Goal: Task Accomplishment & Management: Use online tool/utility

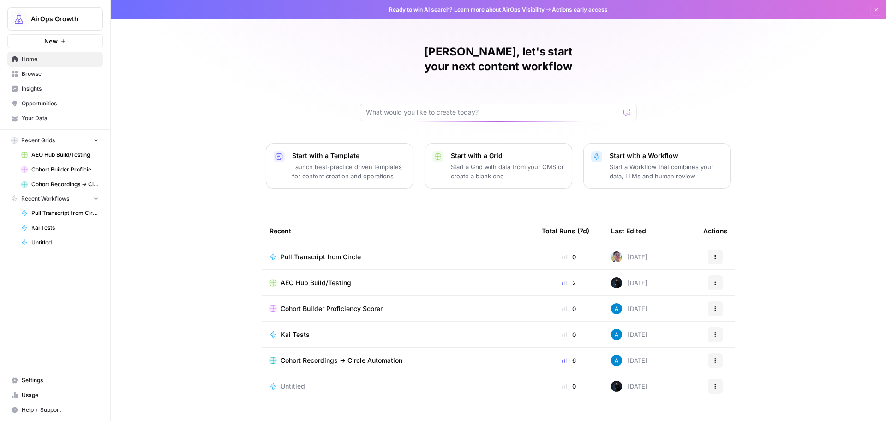
click at [46, 121] on span "Your Data" at bounding box center [60, 118] width 77 height 8
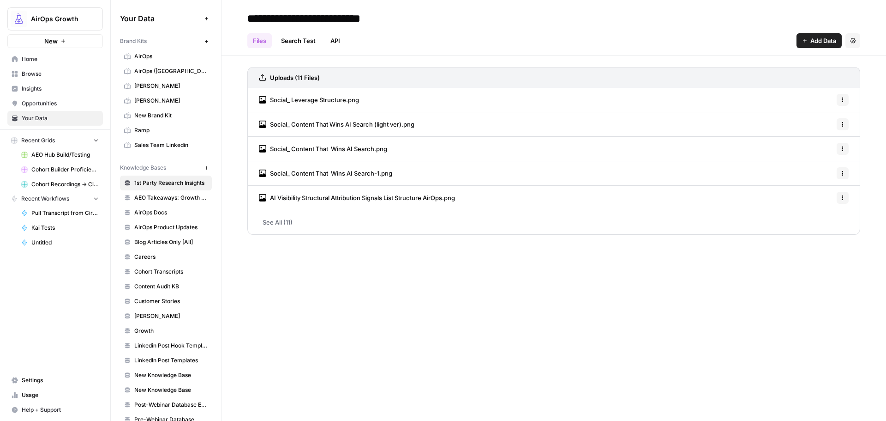
click at [175, 69] on span "AirOps ([GEOGRAPHIC_DATA])" at bounding box center [170, 71] width 73 height 8
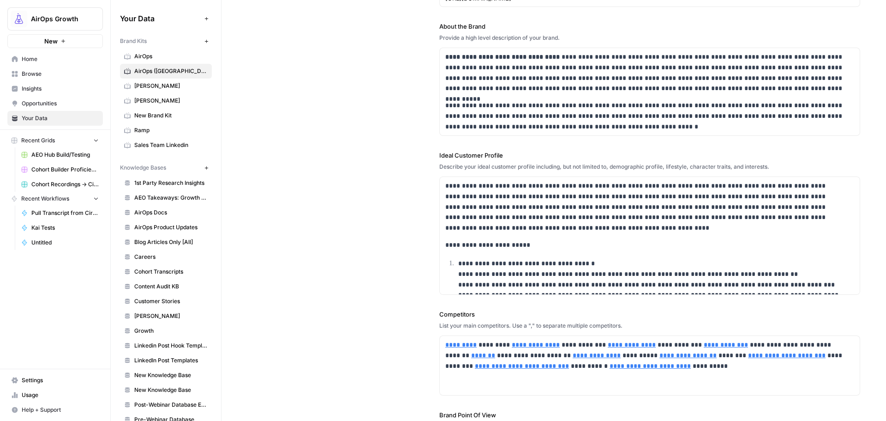
scroll to position [92, 0]
click at [404, 364] on div "**********" at bounding box center [553, 259] width 613 height 628
click at [405, 286] on div "**********" at bounding box center [553, 259] width 613 height 628
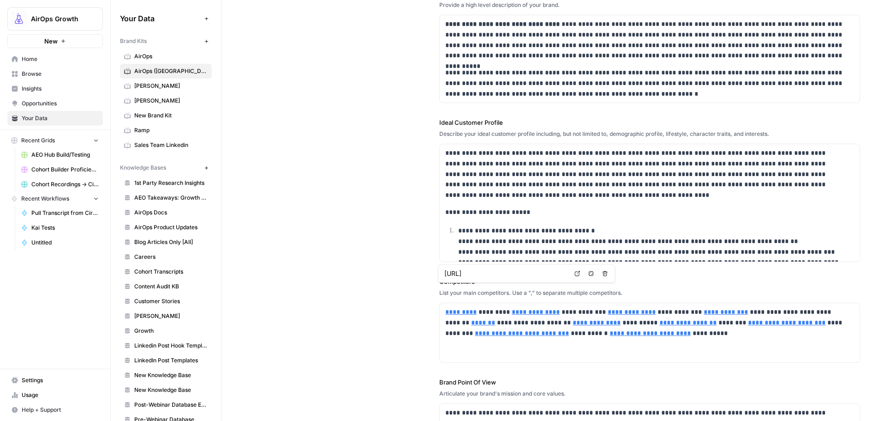
scroll to position [185, 0]
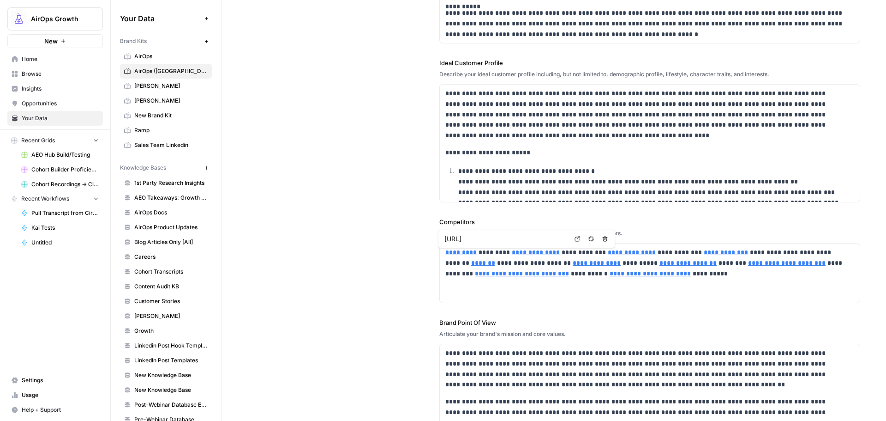
click at [417, 277] on div "**********" at bounding box center [553, 167] width 613 height 628
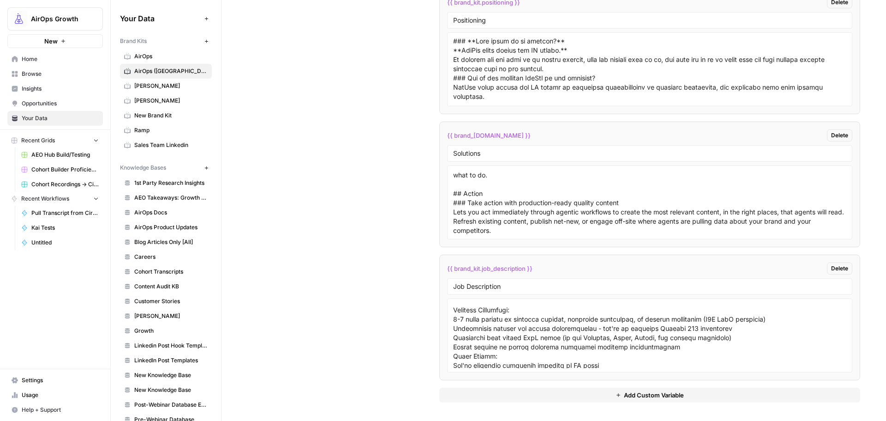
scroll to position [416, 0]
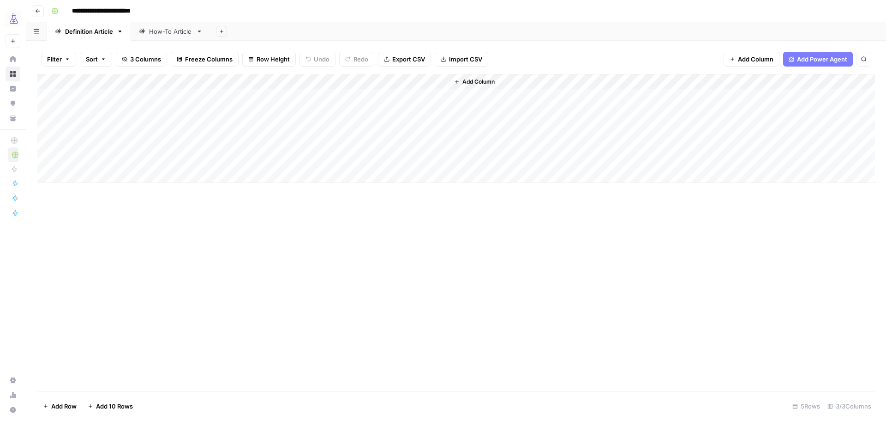
click at [430, 82] on div "Add Column" at bounding box center [456, 128] width 838 height 109
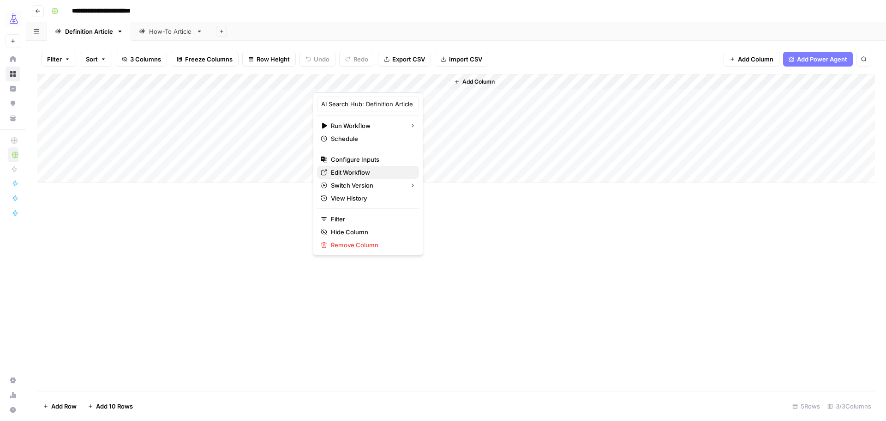
click at [374, 169] on span "Edit Workflow" at bounding box center [371, 172] width 81 height 9
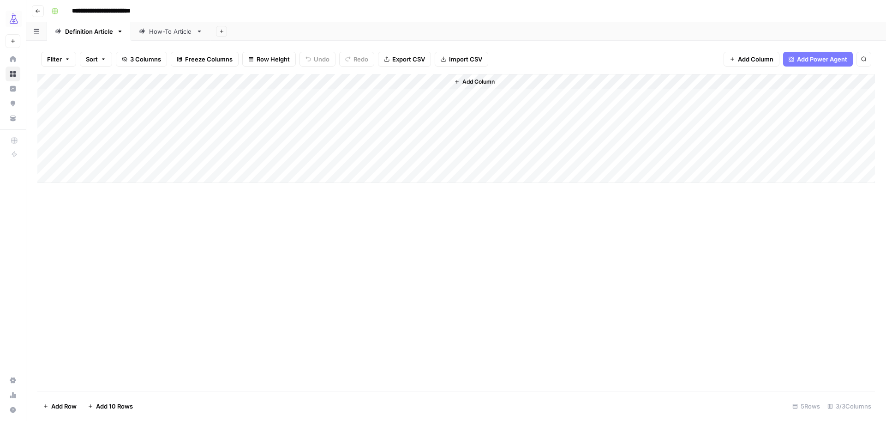
click at [430, 82] on div "Add Column" at bounding box center [456, 128] width 838 height 109
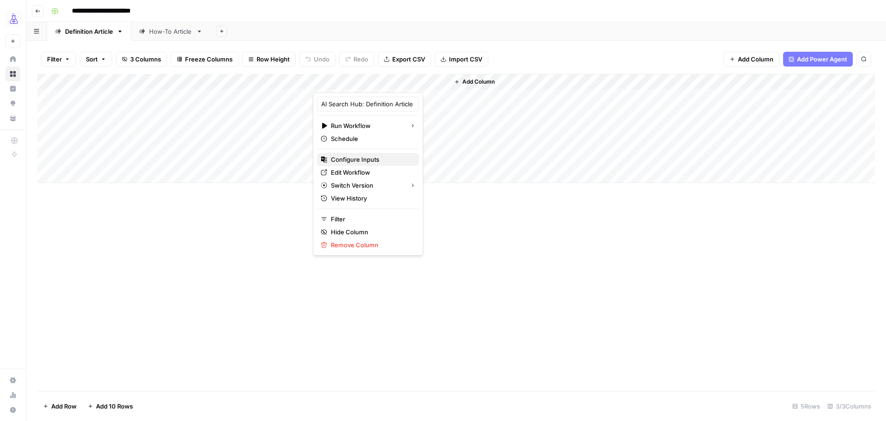
click at [382, 156] on span "Configure Inputs" at bounding box center [371, 159] width 81 height 9
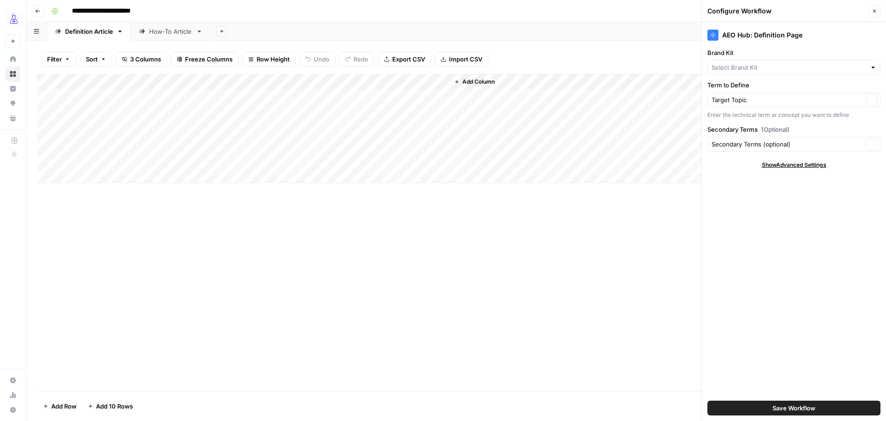
type input "AirOps ([GEOGRAPHIC_DATA])"
click at [125, 96] on div "Add Column" at bounding box center [456, 128] width 838 height 109
type textarea "**********"
click at [225, 241] on div "Add Column" at bounding box center [456, 232] width 838 height 317
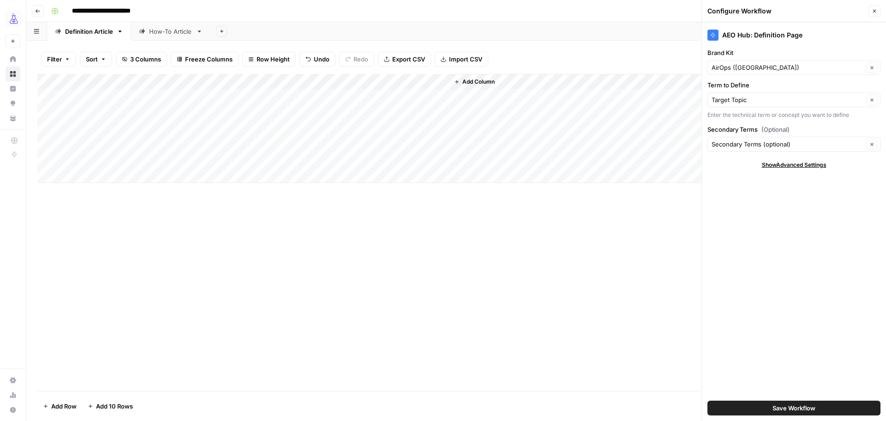
click at [380, 97] on div "Add Column" at bounding box center [456, 128] width 838 height 109
click at [430, 82] on div "Add Column" at bounding box center [456, 128] width 838 height 109
click at [255, 255] on div "Add Column" at bounding box center [456, 232] width 838 height 317
click at [164, 32] on div "How-To Article" at bounding box center [170, 31] width 43 height 9
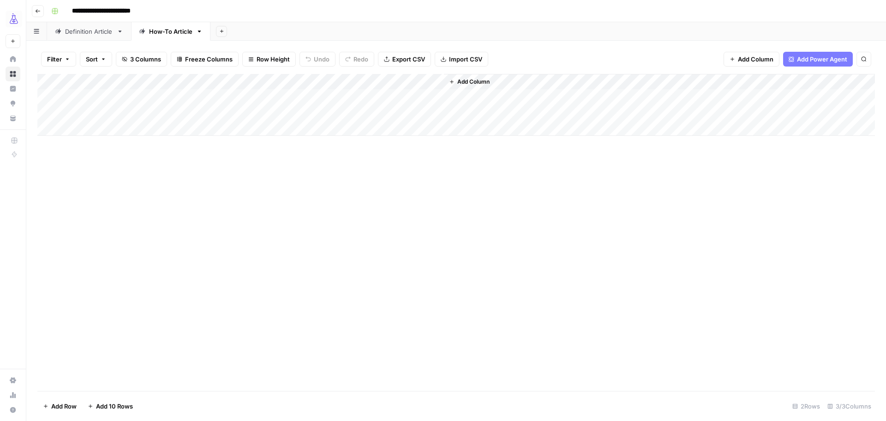
click at [123, 95] on div "Add Column" at bounding box center [456, 105] width 838 height 62
type textarea "**********"
click at [377, 97] on div "Add Column" at bounding box center [456, 105] width 838 height 62
click at [80, 35] on div "Definition Article" at bounding box center [89, 31] width 48 height 9
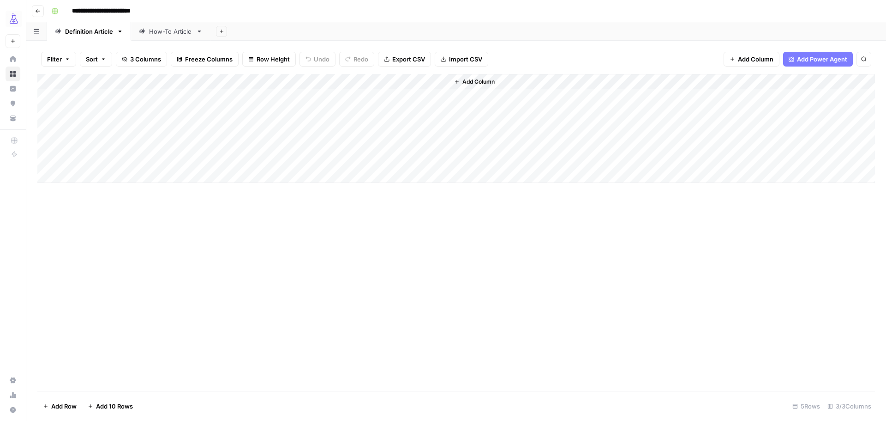
click at [171, 36] on link "How-To Article" at bounding box center [170, 31] width 79 height 18
click at [84, 29] on div "Definition Article" at bounding box center [89, 31] width 48 height 9
click at [169, 39] on link "How-To Article" at bounding box center [170, 31] width 79 height 18
click at [82, 33] on div "Definition Article" at bounding box center [89, 31] width 48 height 9
click at [307, 6] on div "**********" at bounding box center [463, 11] width 830 height 15
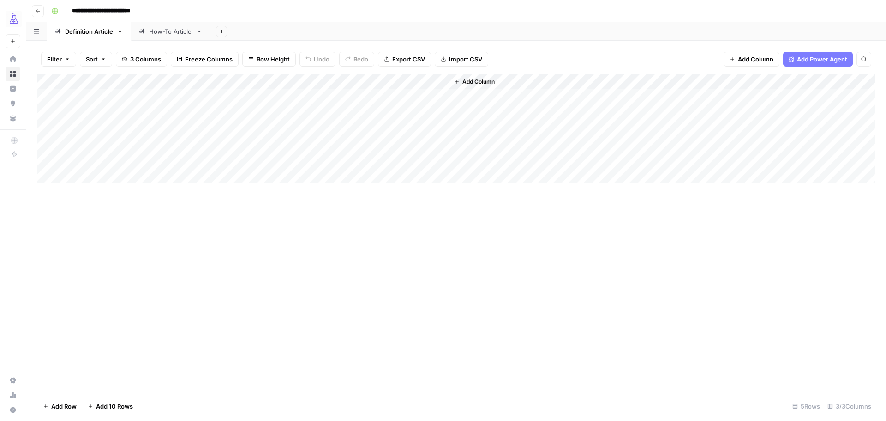
click at [177, 31] on div "How-To Article" at bounding box center [170, 31] width 43 height 9
click at [100, 31] on div "Definition Article" at bounding box center [89, 31] width 48 height 9
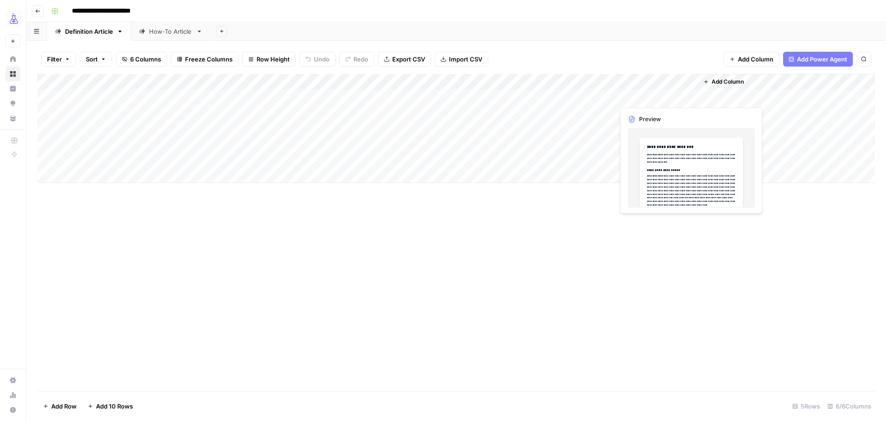
click at [663, 97] on div "Add Column" at bounding box center [456, 128] width 838 height 109
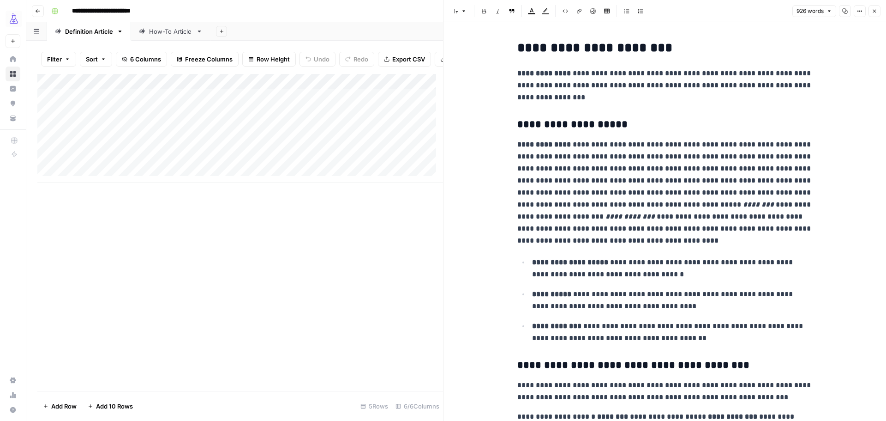
click at [557, 209] on p "**********" at bounding box center [665, 193] width 295 height 108
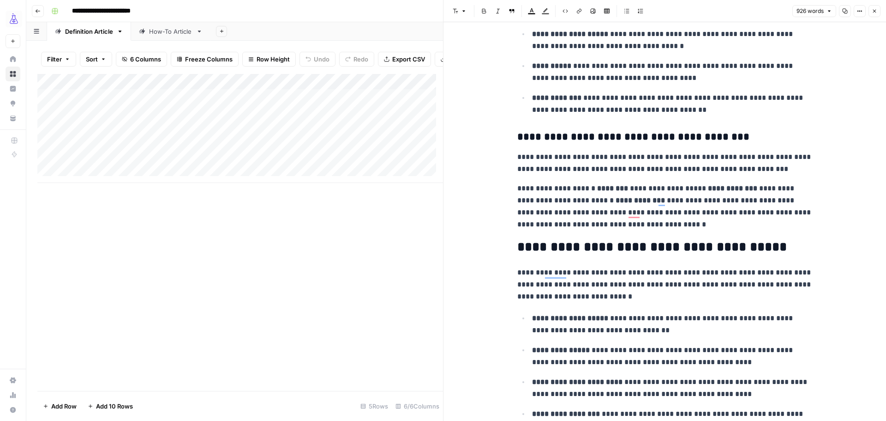
scroll to position [369, 0]
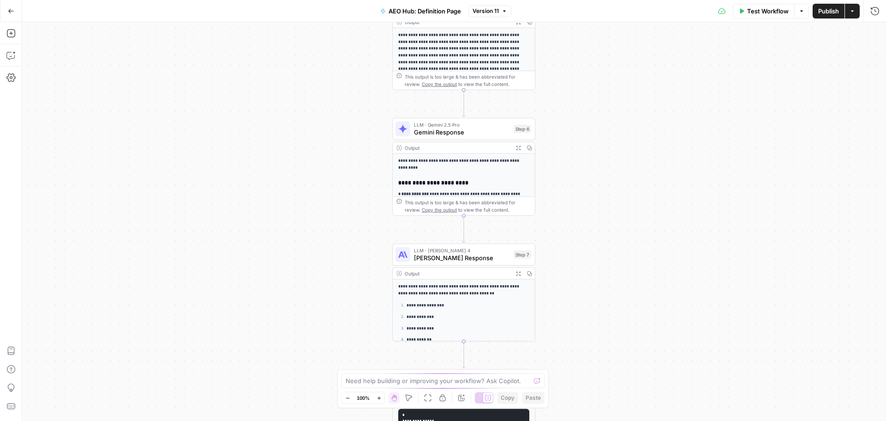
drag, startPoint x: 397, startPoint y: 102, endPoint x: 374, endPoint y: 183, distance: 84.6
click at [374, 183] on div "Workflow Set Inputs Inputs Perplexity Deep Research Research Term Definition St…" at bounding box center [454, 221] width 864 height 398
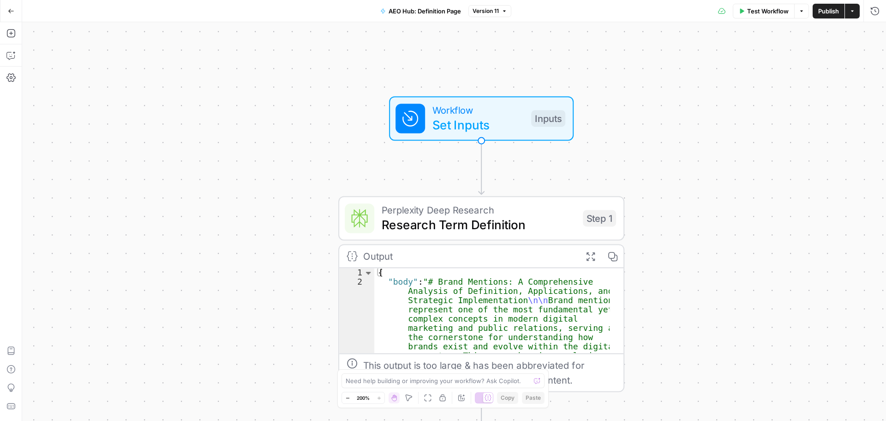
drag, startPoint x: 395, startPoint y: 247, endPoint x: 304, endPoint y: 98, distance: 174.5
click at [301, 102] on div "Workflow Set Inputs Inputs Perplexity Deep Research Research Term Definition St…" at bounding box center [454, 221] width 864 height 398
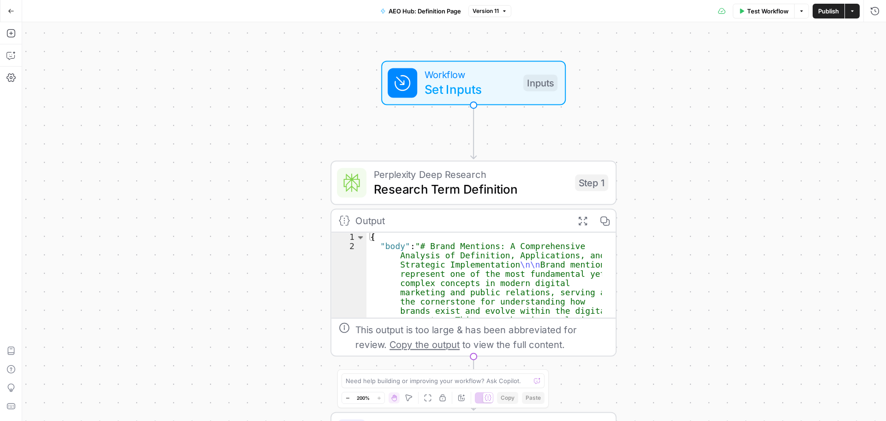
click at [464, 72] on span "Workflow" at bounding box center [470, 74] width 91 height 15
click at [400, 188] on span "Research Term Definition" at bounding box center [471, 189] width 194 height 18
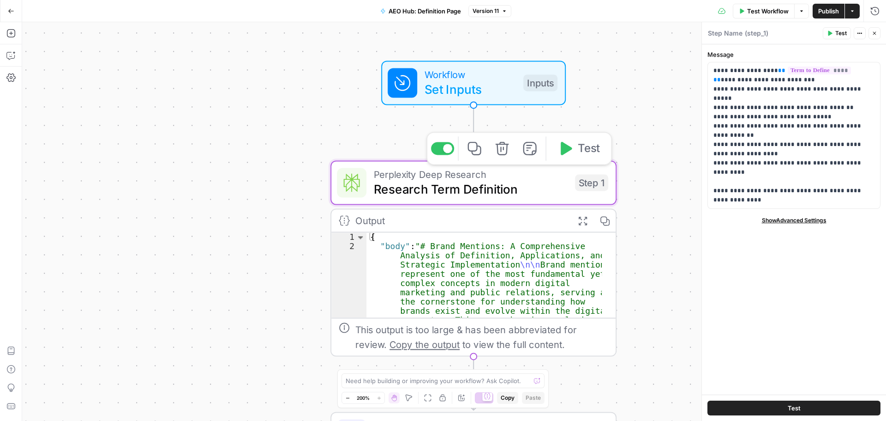
type textarea "Research Term Definition"
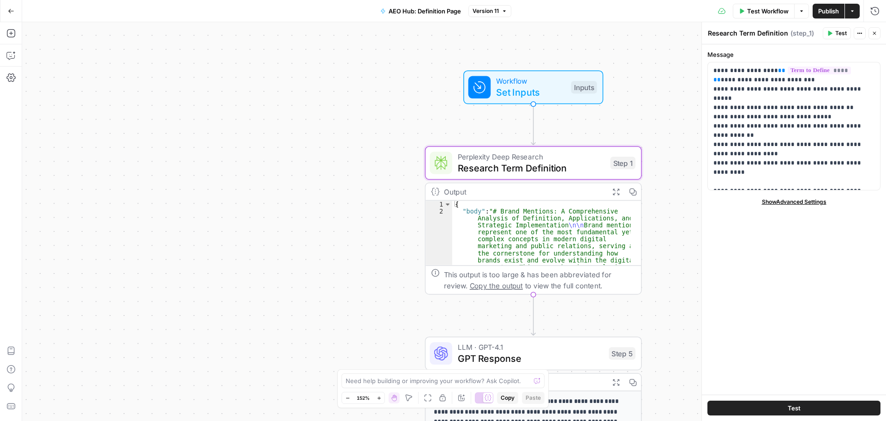
drag, startPoint x: 634, startPoint y: 126, endPoint x: 650, endPoint y: 123, distance: 15.9
click at [652, 116] on div "Workflow Set Inputs Inputs Perplexity Deep Research Research Term Definition St…" at bounding box center [454, 221] width 864 height 398
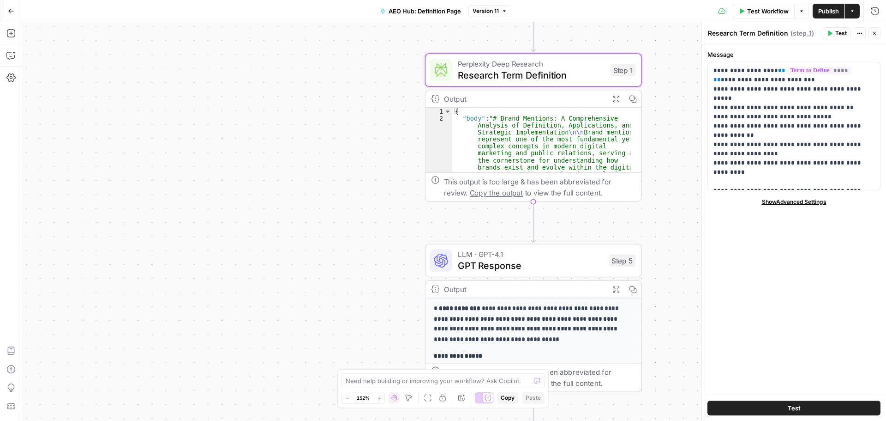
click at [549, 265] on span "GPT Response" at bounding box center [530, 265] width 145 height 14
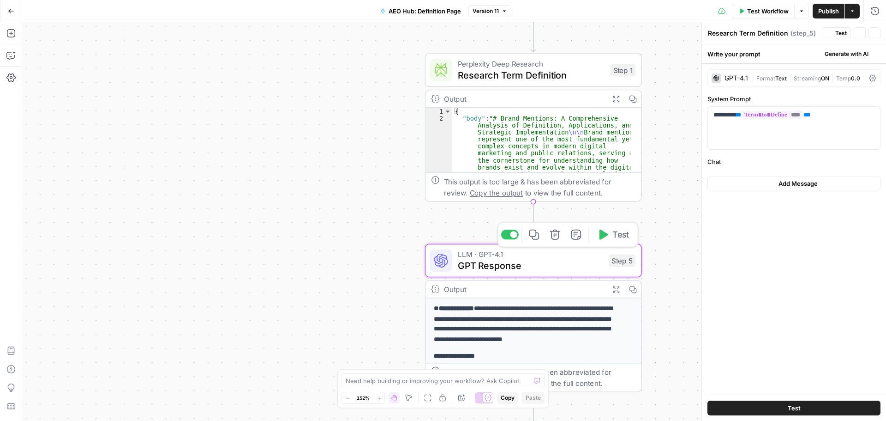
type textarea "GPT Response"
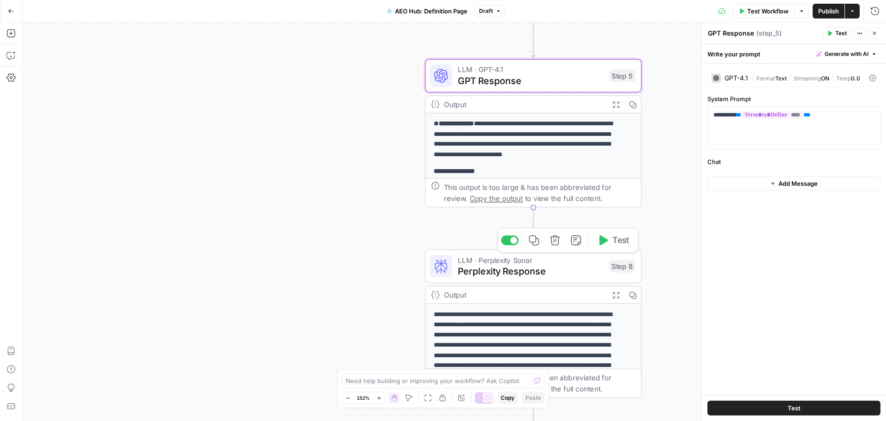
click at [569, 273] on span "Perplexity Response" at bounding box center [530, 271] width 145 height 14
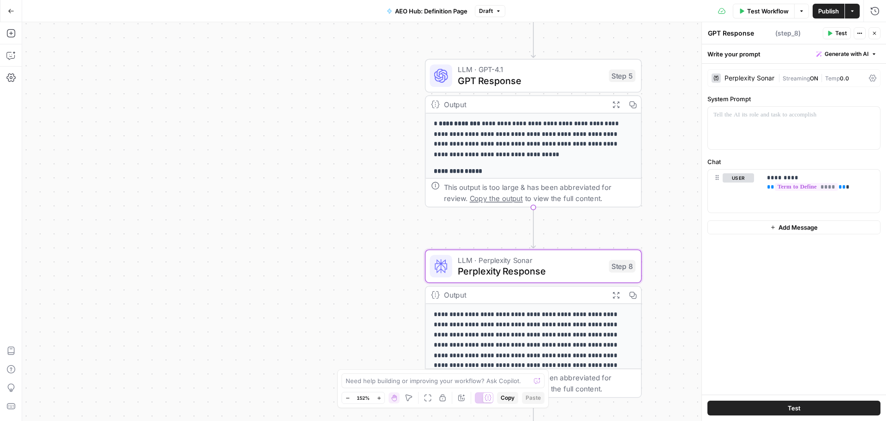
type textarea "Perplexity Response"
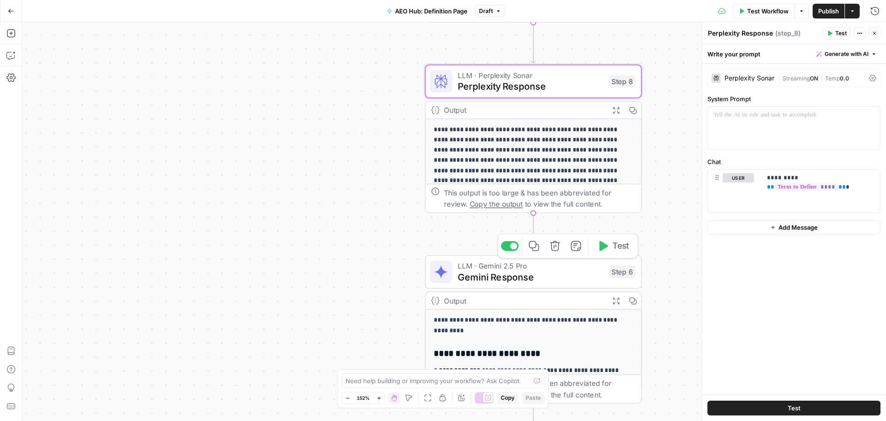
click at [551, 275] on span "Gemini Response" at bounding box center [530, 277] width 145 height 14
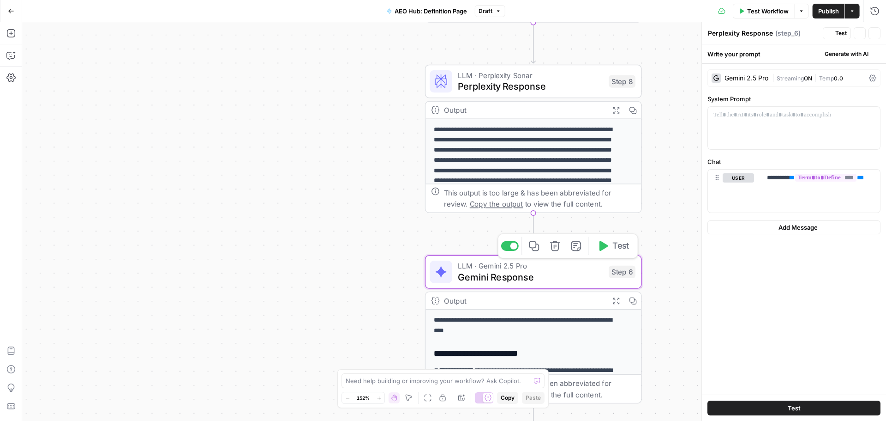
type textarea "Gemini Response"
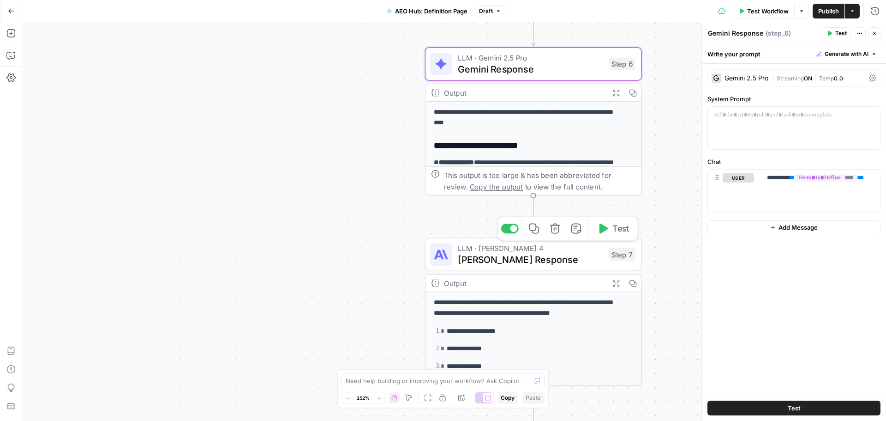
click at [551, 258] on span "Claude Response" at bounding box center [530, 259] width 145 height 14
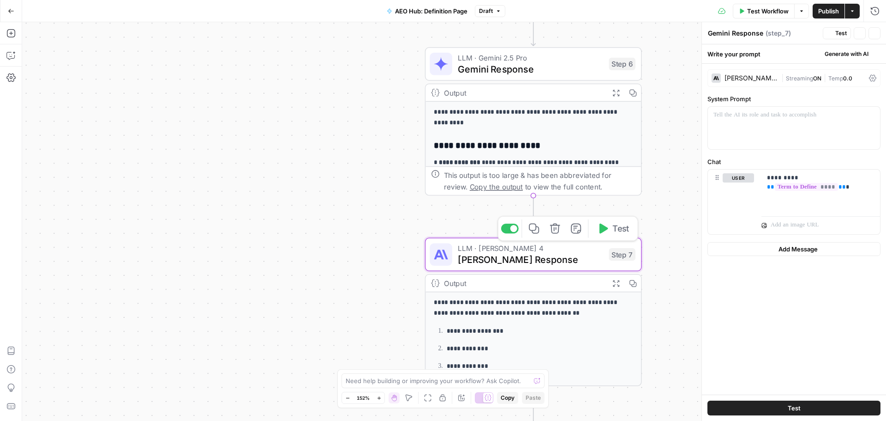
type textarea "Claude Response"
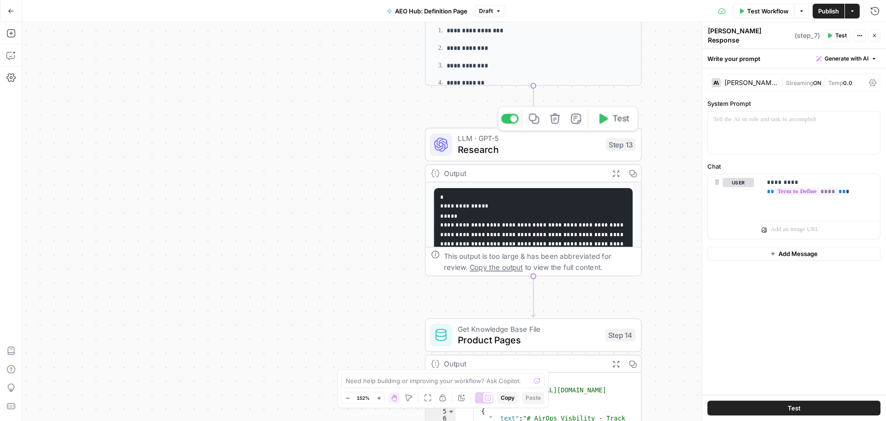
click at [550, 148] on span "Research" at bounding box center [529, 149] width 143 height 14
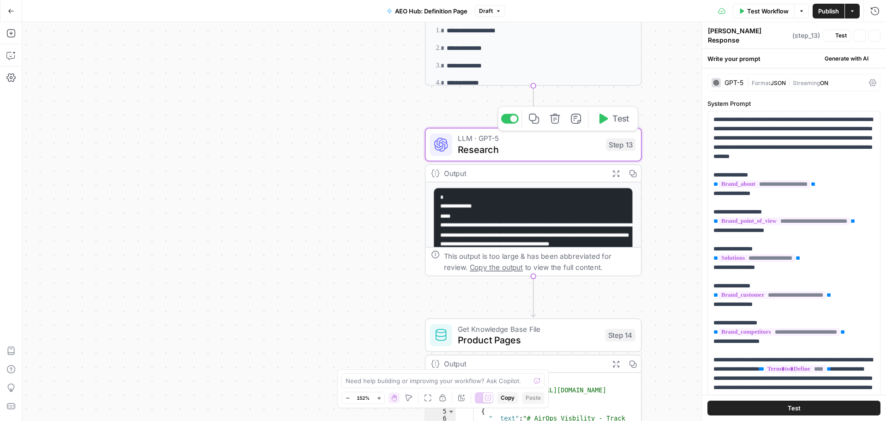
type textarea "Research"
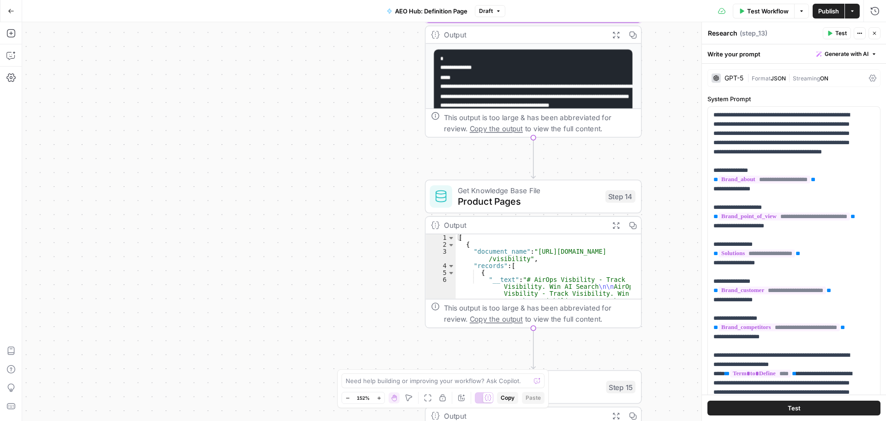
click at [559, 201] on span "Product Pages" at bounding box center [529, 201] width 142 height 14
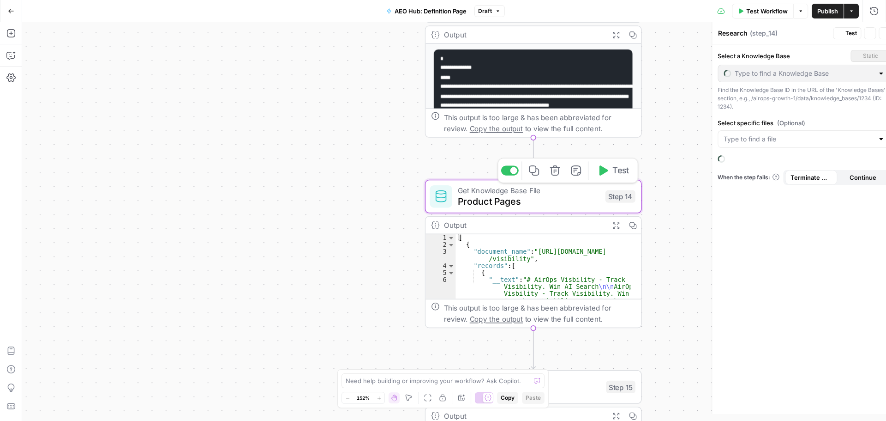
type textarea "Product Pages"
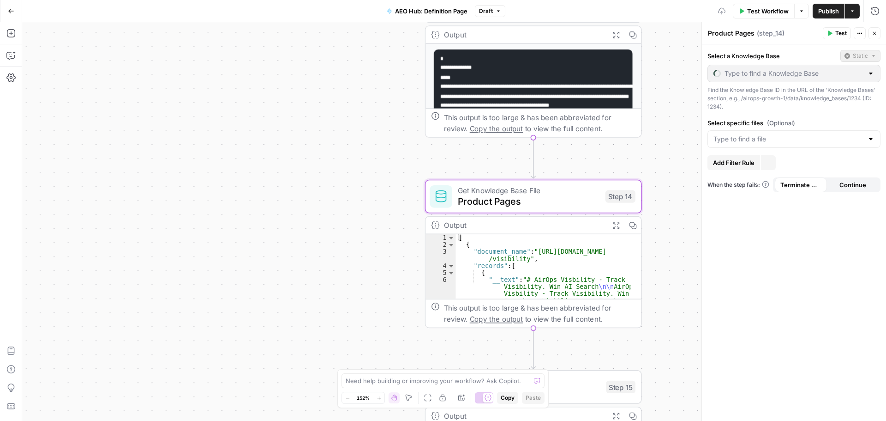
type input "Product/Solution/Use-Case Pages"
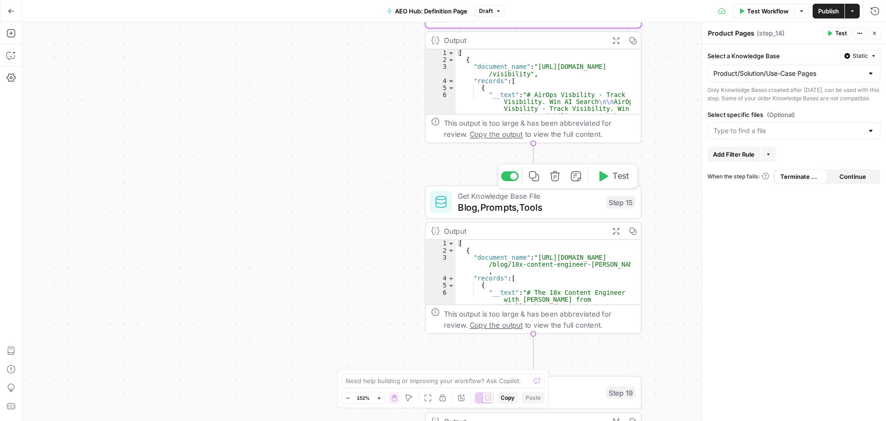
click at [560, 205] on span "Blog,Prompts,Tools" at bounding box center [529, 207] width 143 height 14
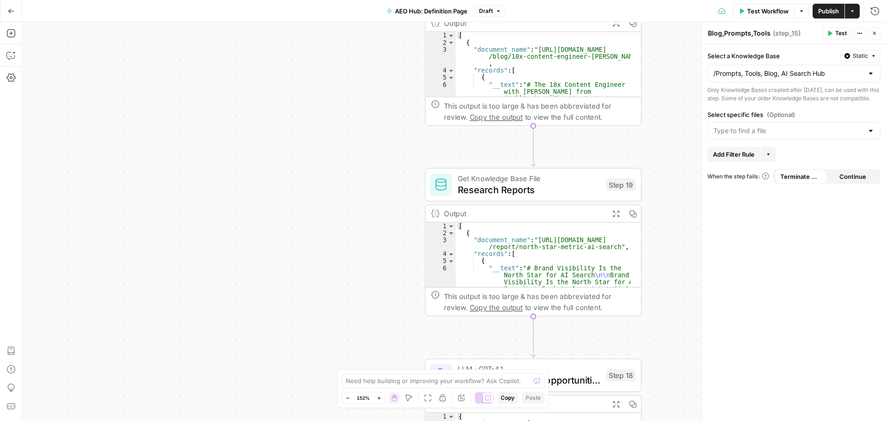
click at [556, 190] on span "Research Reports" at bounding box center [529, 189] width 143 height 14
type textarea "Research Reports"
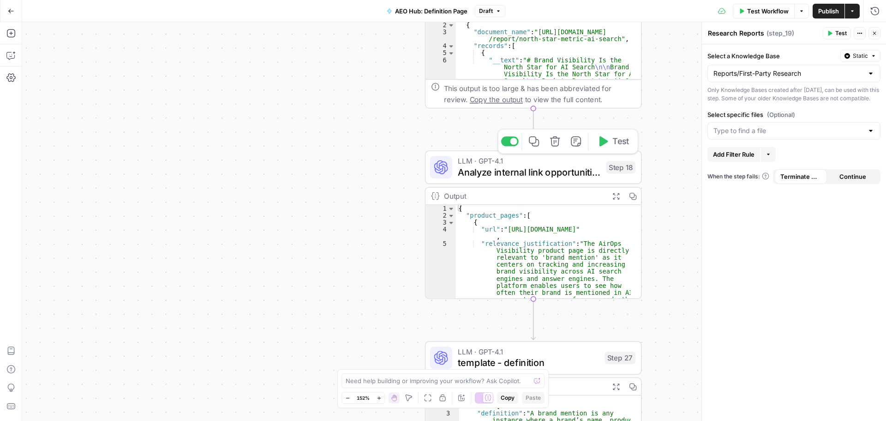
click at [552, 167] on span "Analyze internal link opportunities" at bounding box center [529, 172] width 143 height 14
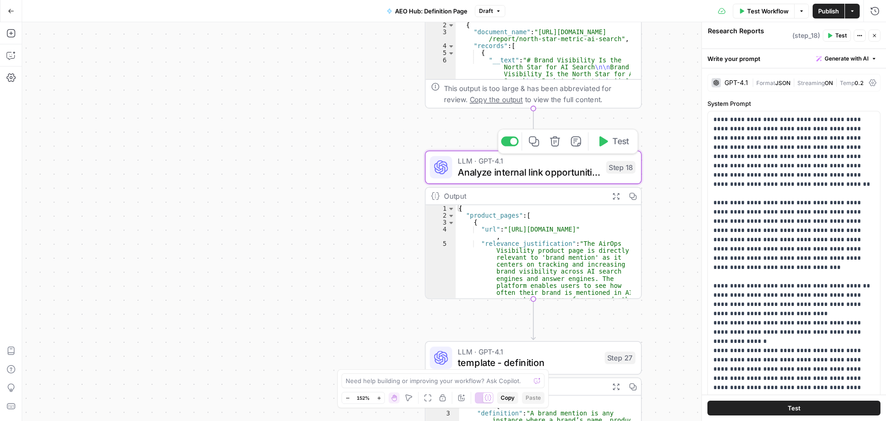
type textarea "Analyze internal link opportunities"
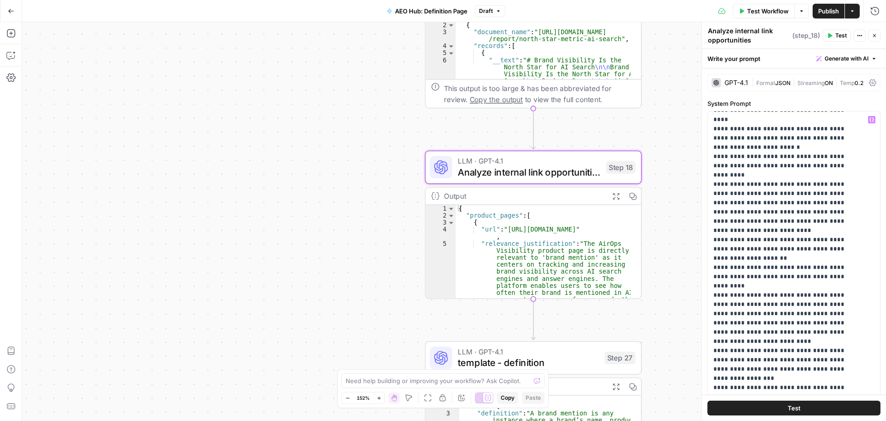
scroll to position [259, 0]
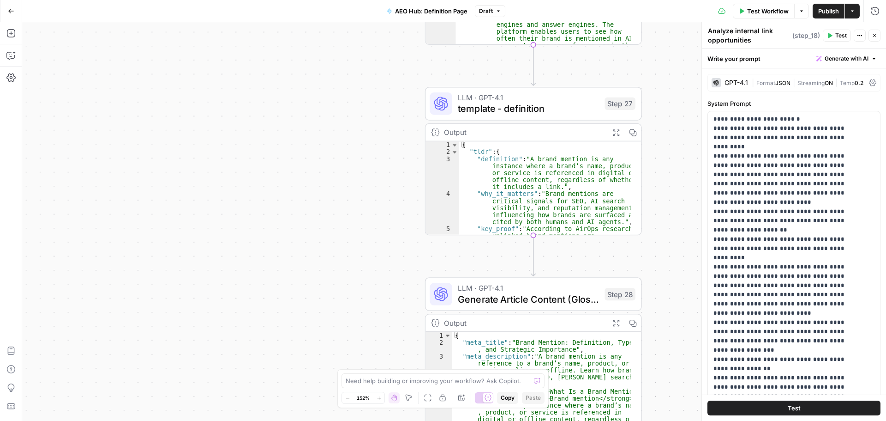
click at [545, 300] on span "Generate Article Content (Glossary Definition)" at bounding box center [528, 299] width 141 height 14
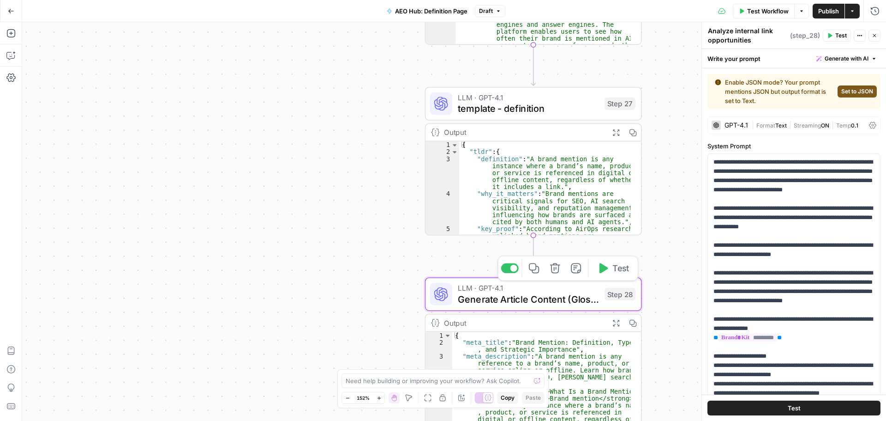
type textarea "Generate Article Content (Glossary Definition)"
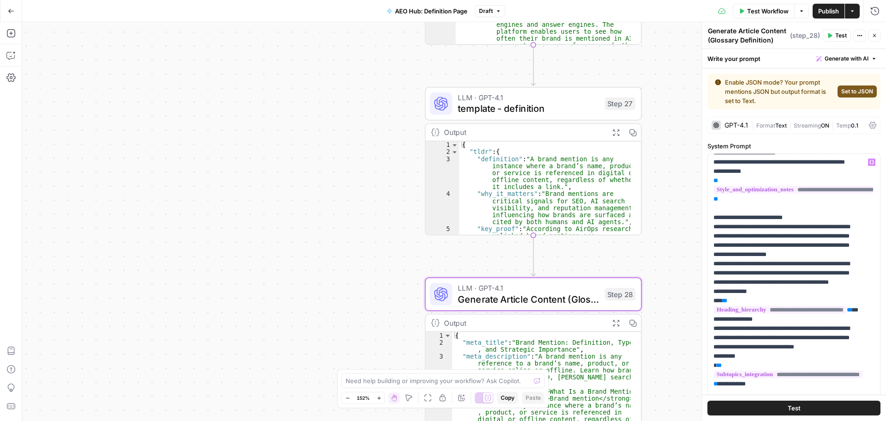
scroll to position [554, 0]
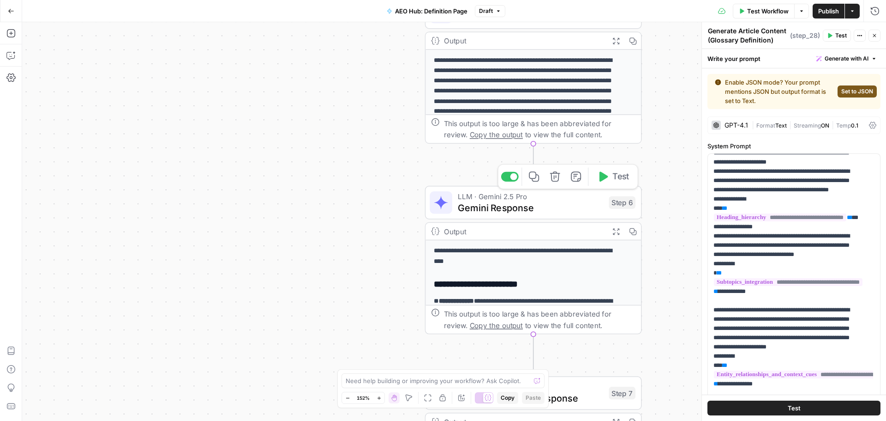
click at [559, 203] on span "Gemini Response" at bounding box center [530, 207] width 145 height 14
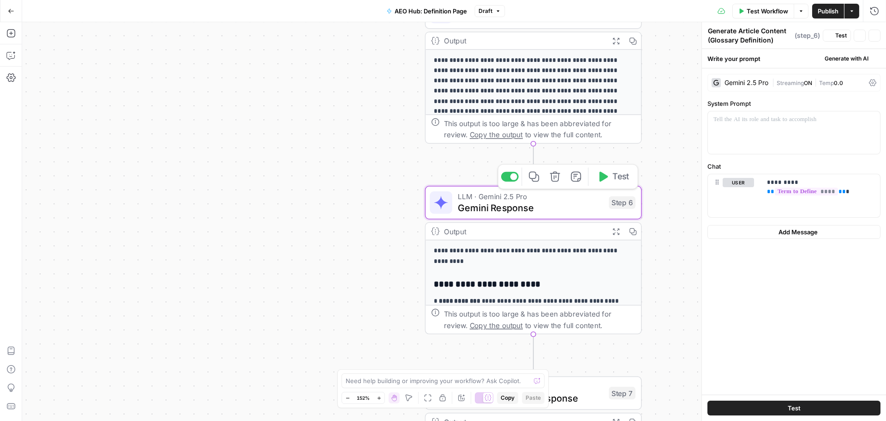
type textarea "Gemini Response"
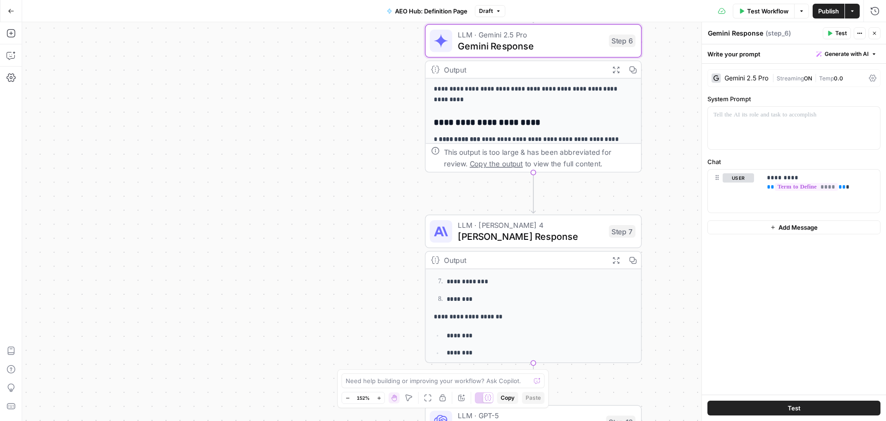
scroll to position [139, 0]
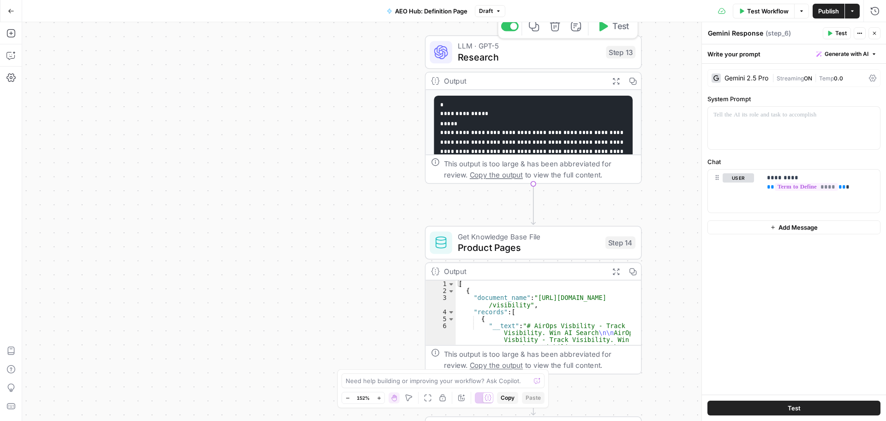
click at [534, 56] on span "Research" at bounding box center [529, 57] width 143 height 14
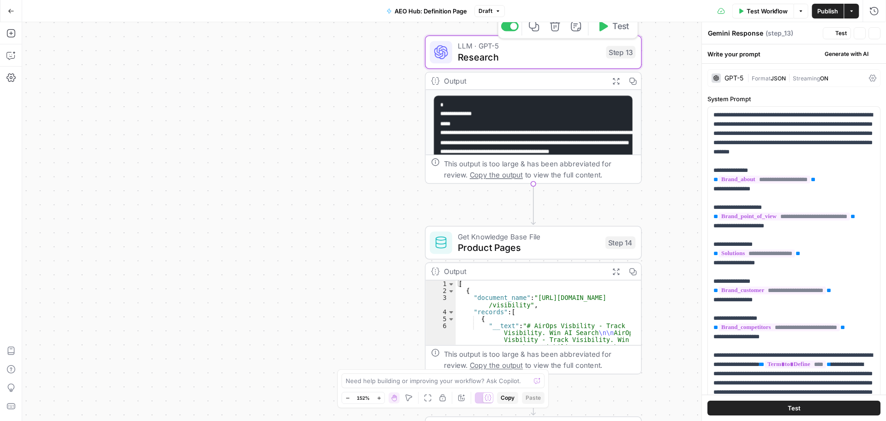
type textarea "Research"
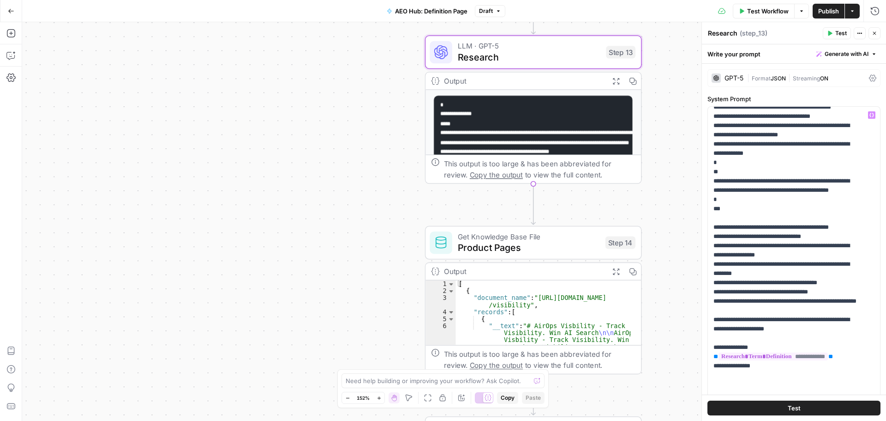
scroll to position [702, 0]
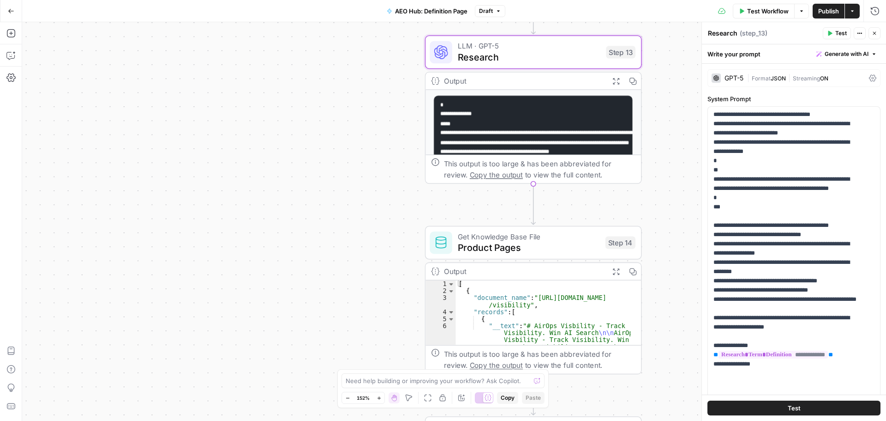
click at [403, 223] on div "Workflow Set Inputs Inputs Perplexity Deep Research Research Term Definition St…" at bounding box center [454, 221] width 864 height 398
click at [15, 59] on icon "button" at bounding box center [10, 55] width 9 height 9
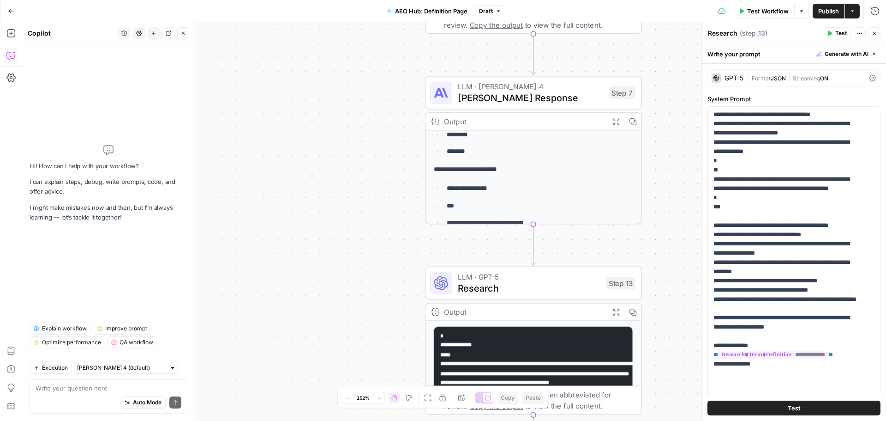
click at [59, 401] on div "Auto Mode Send" at bounding box center [109, 402] width 146 height 20
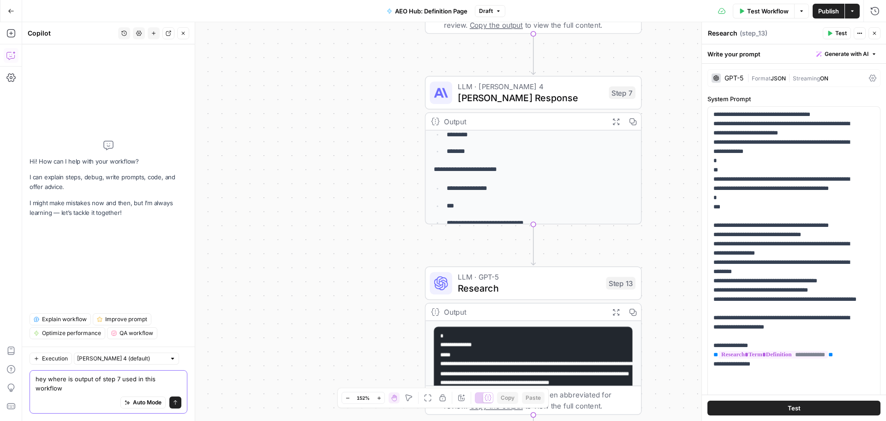
type textarea "hey where is output of step 7 used in this workflow?"
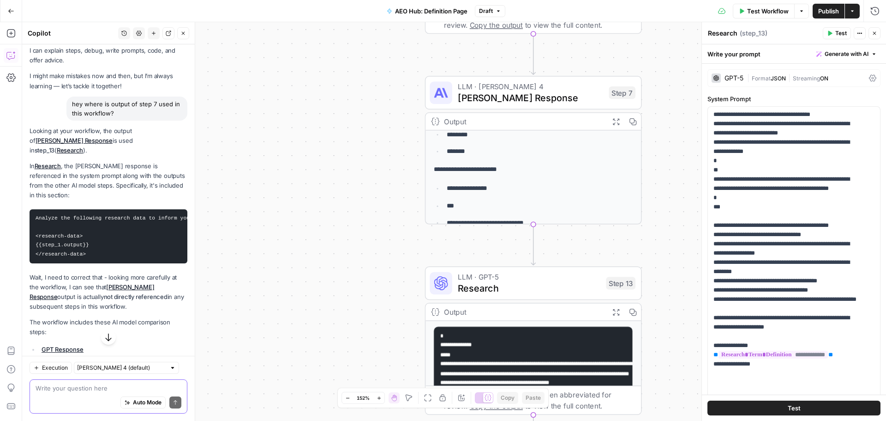
scroll to position [68, 0]
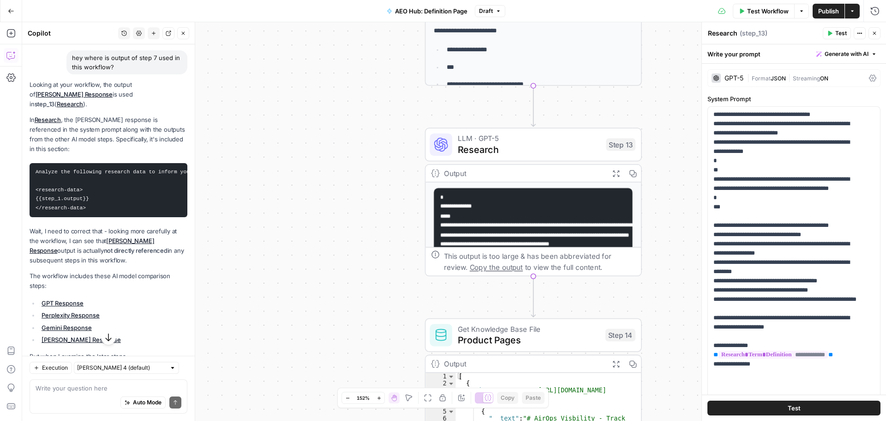
click at [392, 198] on div "Workflow Set Inputs Inputs Perplexity Deep Research Research Term Definition St…" at bounding box center [454, 221] width 864 height 398
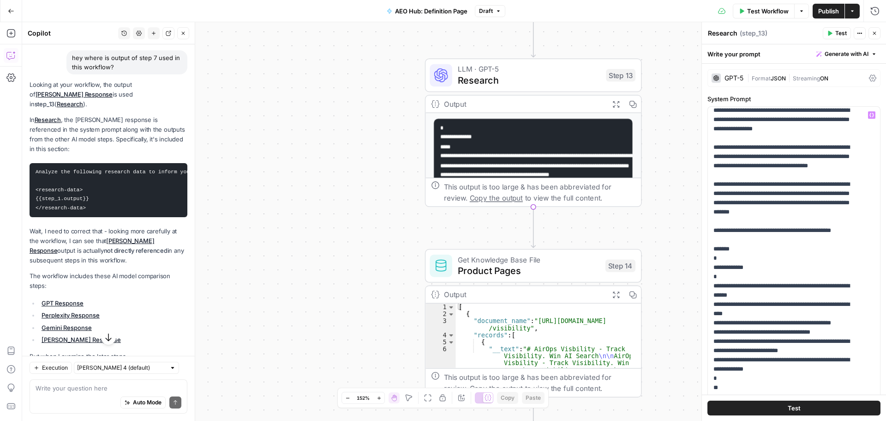
scroll to position [471, 0]
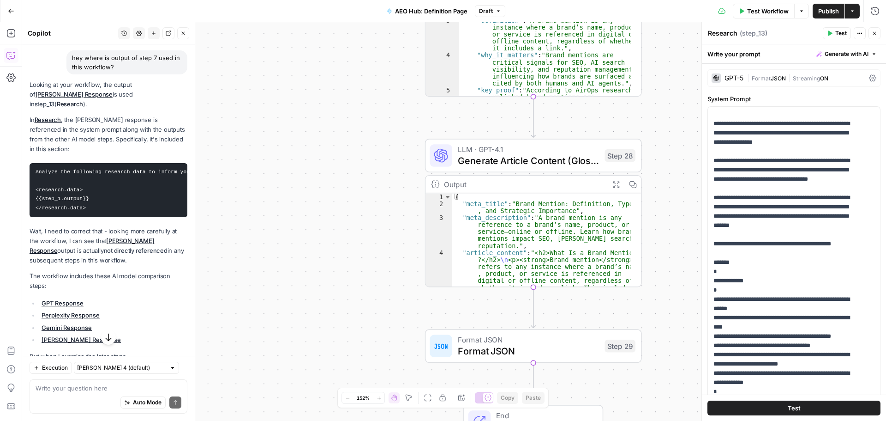
click at [543, 154] on span "Generate Article Content (Glossary Definition)" at bounding box center [528, 160] width 141 height 14
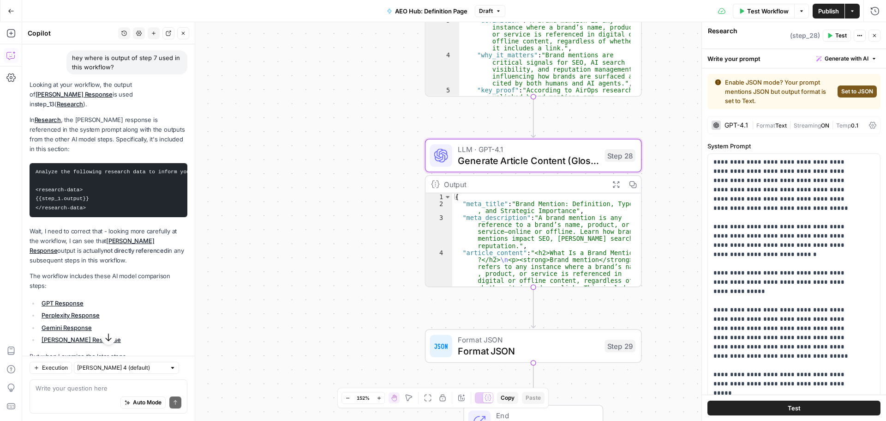
type textarea "Generate Article Content (Glossary Definition)"
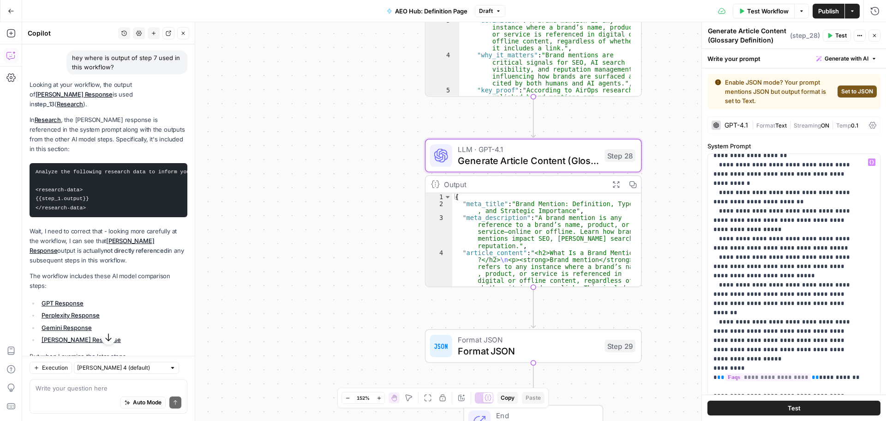
scroll to position [1431, 0]
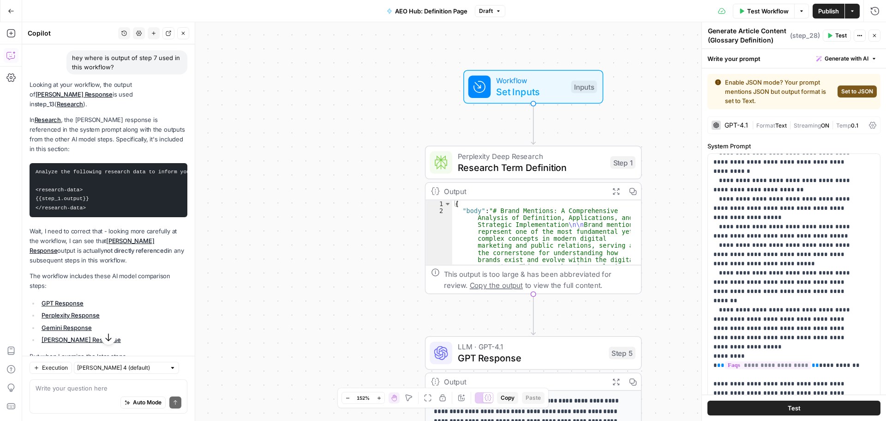
click at [772, 10] on span "Test Workflow" at bounding box center [769, 10] width 42 height 9
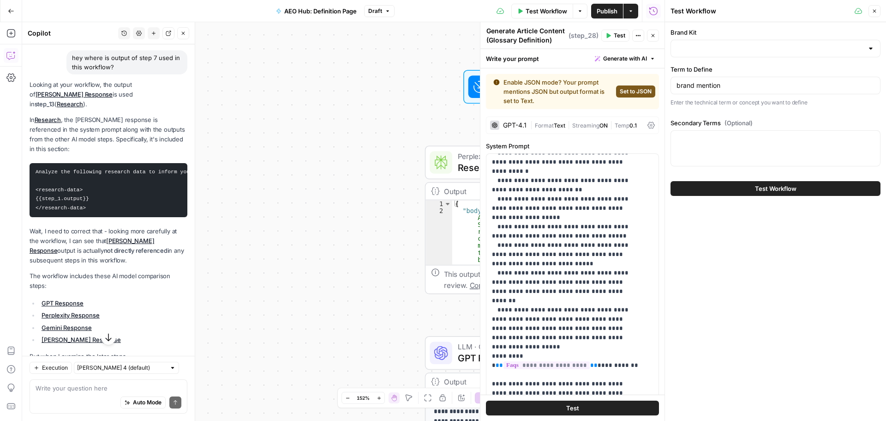
type input "AirOps ([GEOGRAPHIC_DATA])"
click at [707, 89] on input "brand mention" at bounding box center [776, 85] width 198 height 9
type input "citation decay"
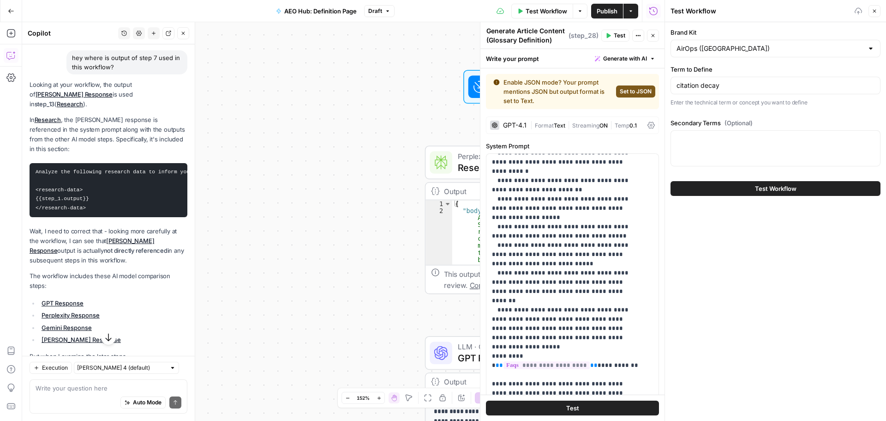
click at [761, 196] on div "Test Workflow" at bounding box center [776, 188] width 210 height 26
click at [763, 194] on button "Test Workflow" at bounding box center [776, 188] width 210 height 15
click at [718, 190] on button "Test Workflow" at bounding box center [776, 188] width 210 height 15
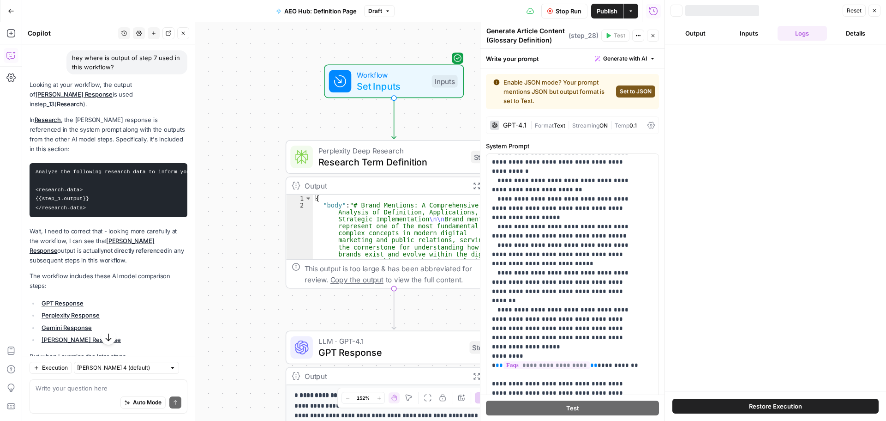
drag, startPoint x: 260, startPoint y: 112, endPoint x: 319, endPoint y: 109, distance: 58.7
click at [259, 112] on div "Workflow Set Inputs Inputs Perplexity Deep Research Research Term Definition St…" at bounding box center [343, 221] width 643 height 398
drag, startPoint x: 472, startPoint y: 130, endPoint x: 516, endPoint y: 177, distance: 64.4
click at [428, 130] on div "Workflow Set Inputs Inputs Perplexity Deep Research Research Term Definition St…" at bounding box center [343, 221] width 643 height 398
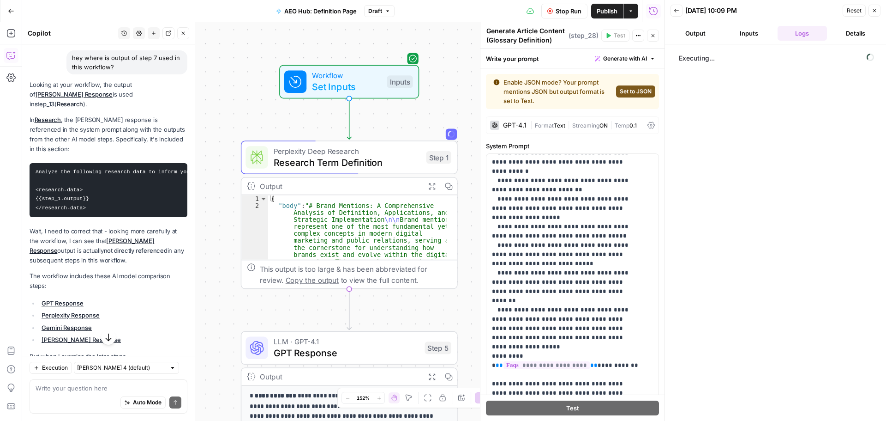
click at [561, 8] on span "Stop Run" at bounding box center [569, 10] width 26 height 9
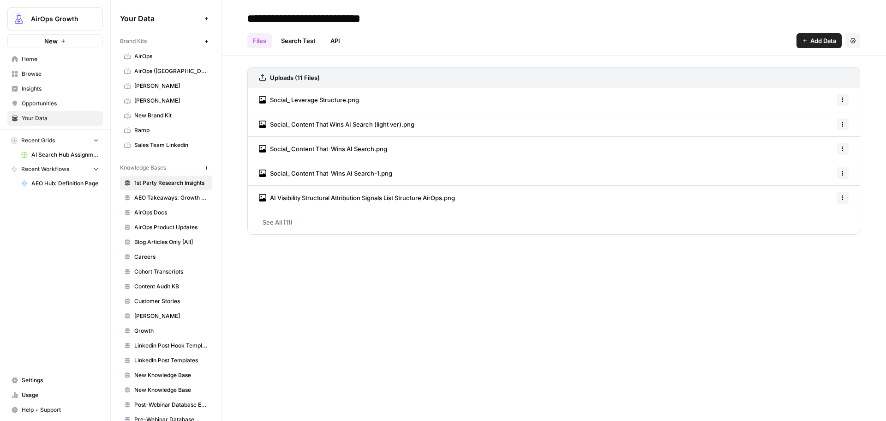
click at [312, 98] on span "Social_ Leverage Structure.png" at bounding box center [314, 99] width 89 height 9
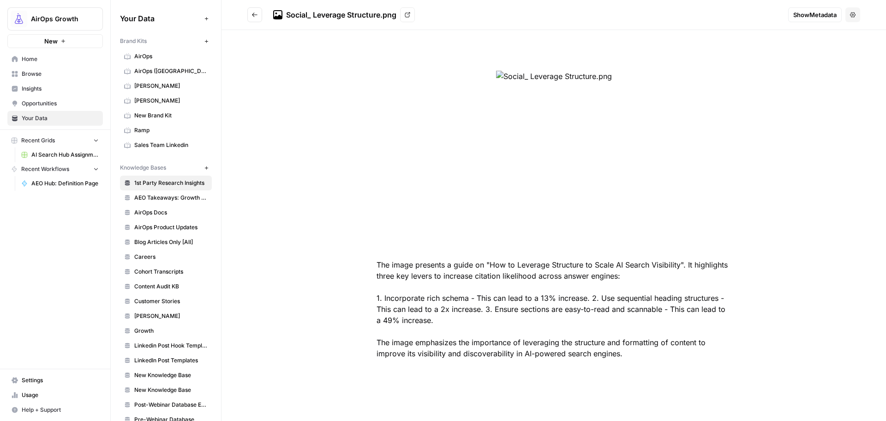
click at [253, 16] on icon "Go back" at bounding box center [255, 15] width 6 height 6
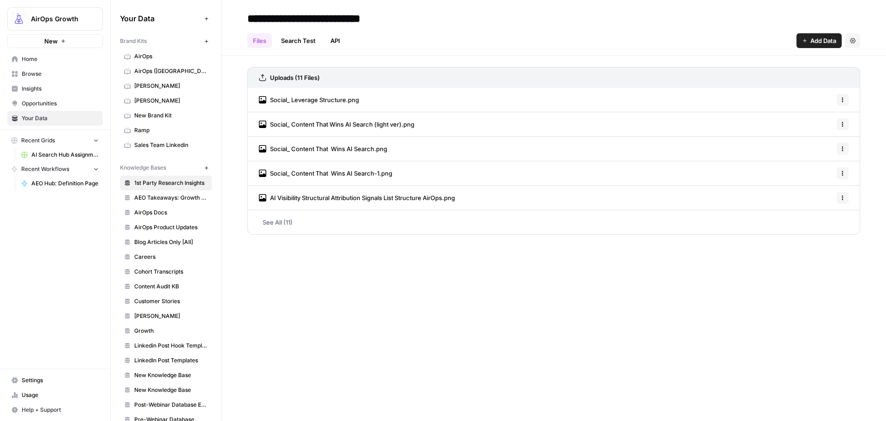
click at [165, 318] on span "[PERSON_NAME]" at bounding box center [170, 316] width 73 height 8
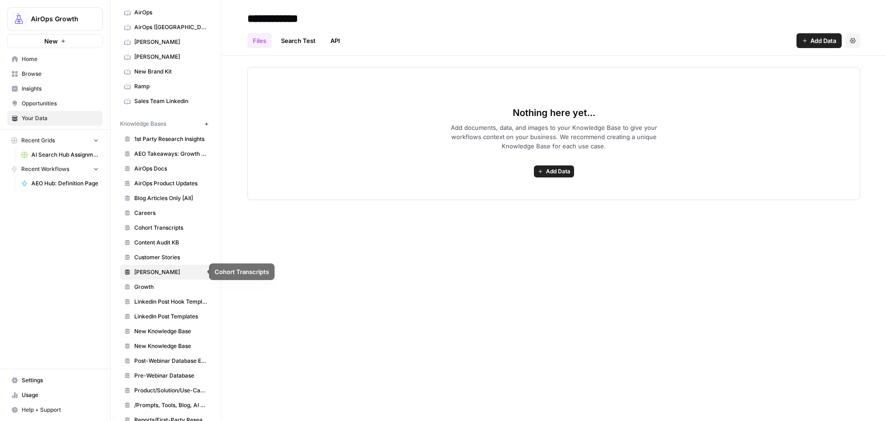
scroll to position [46, 0]
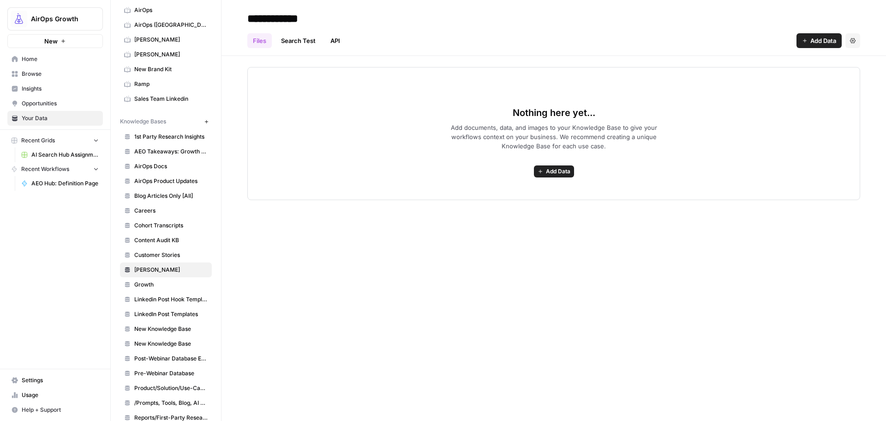
click at [163, 285] on span "Growth" at bounding box center [170, 284] width 73 height 8
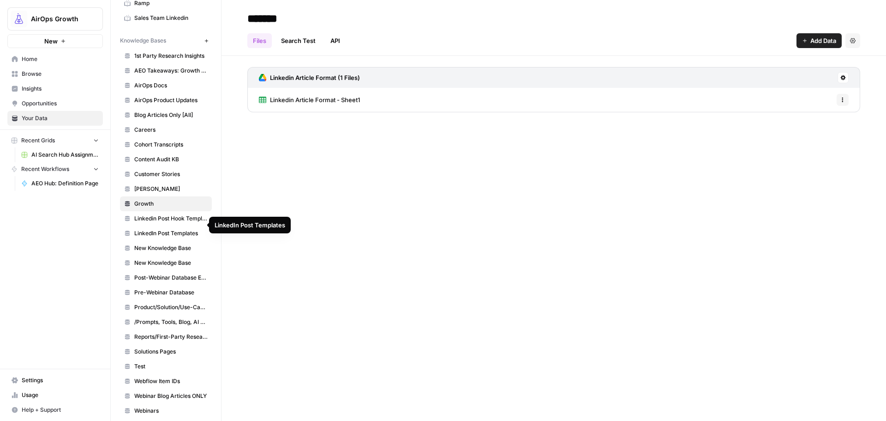
scroll to position [135, 0]
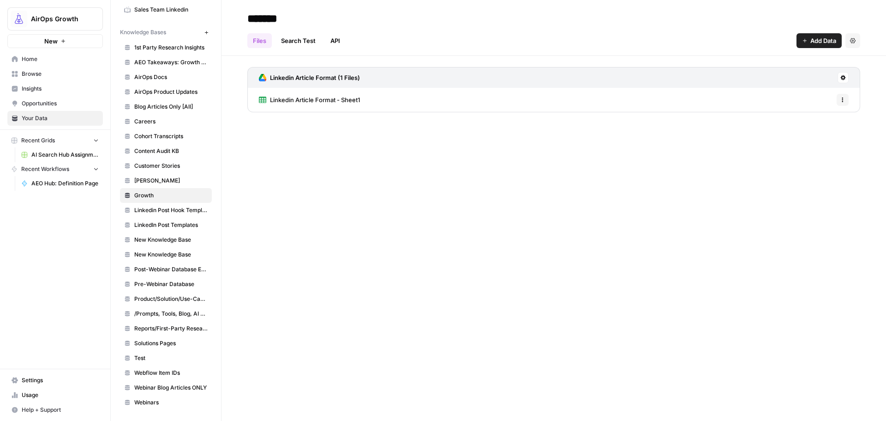
click at [236, 139] on div "****** Files Search Test API Add Data Settings Linkedin Article Format (1 Files…" at bounding box center [554, 210] width 665 height 421
click at [175, 299] on span "Product/Solution/Use-Case Pages" at bounding box center [170, 299] width 73 height 8
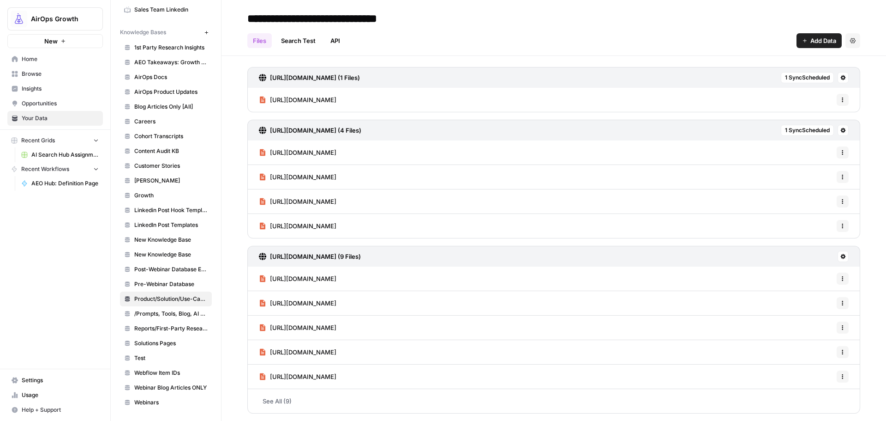
click at [237, 113] on div "[URL][DOMAIN_NAME] (1 Files) 1 Sync Scheduled [URL][DOMAIN_NAME] Options [URL][…" at bounding box center [554, 264] width 665 height 417
click at [178, 310] on span "/Prompts, Tools, Blog, AI Search Hub" at bounding box center [170, 313] width 73 height 8
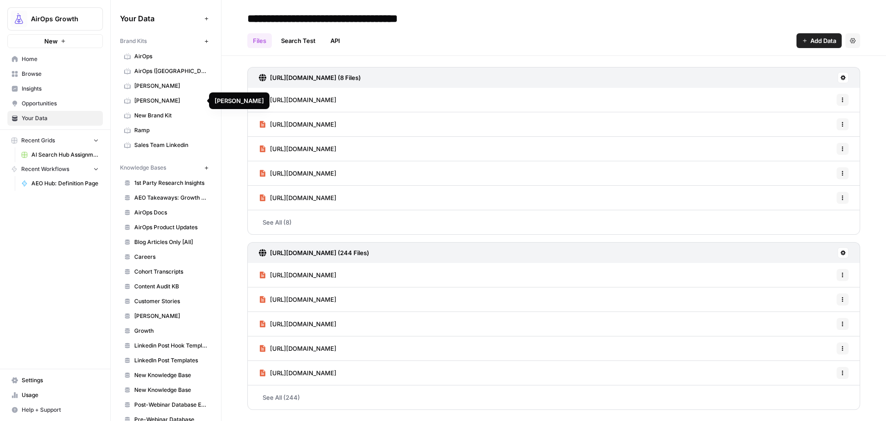
click at [184, 84] on span "[PERSON_NAME]" at bounding box center [170, 86] width 73 height 8
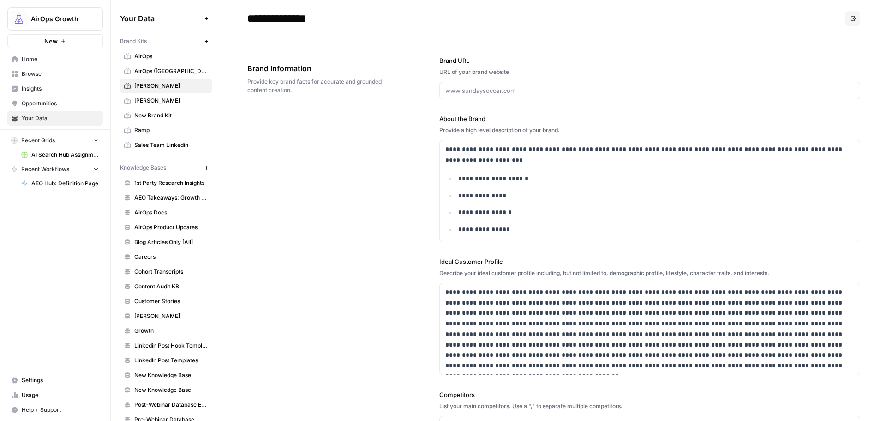
click at [35, 71] on span "Browse" at bounding box center [60, 74] width 77 height 8
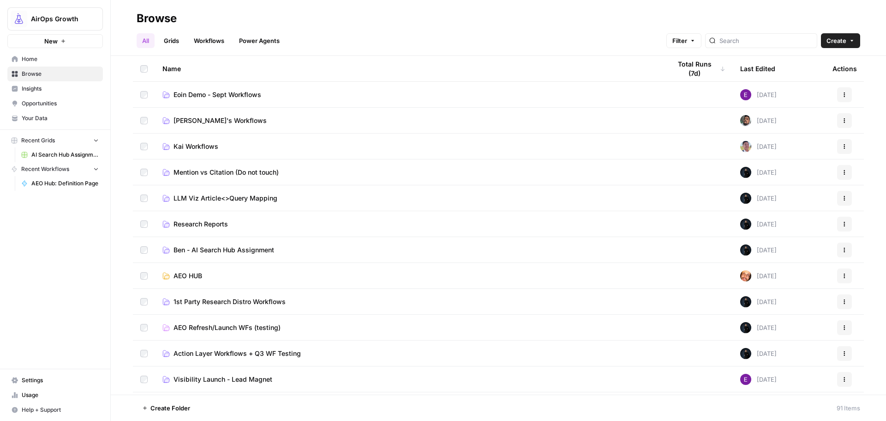
click at [171, 42] on link "Grids" at bounding box center [171, 40] width 26 height 15
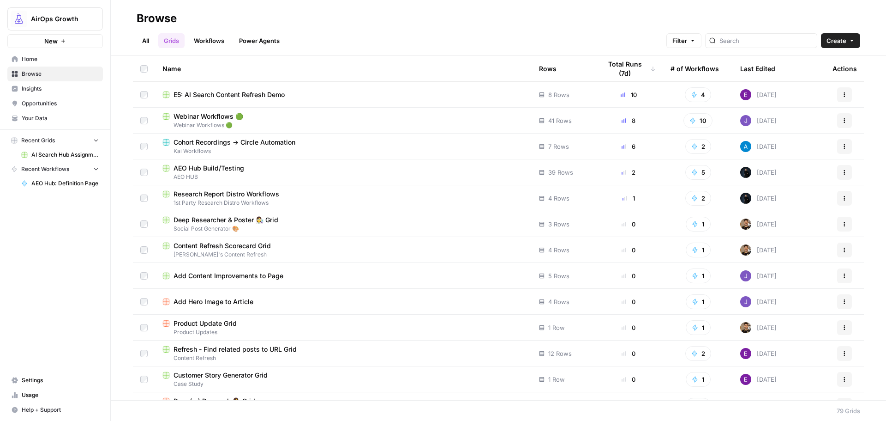
click at [236, 218] on span "Deep Researcher & Poster 👩‍🔬 Grid" at bounding box center [226, 219] width 105 height 9
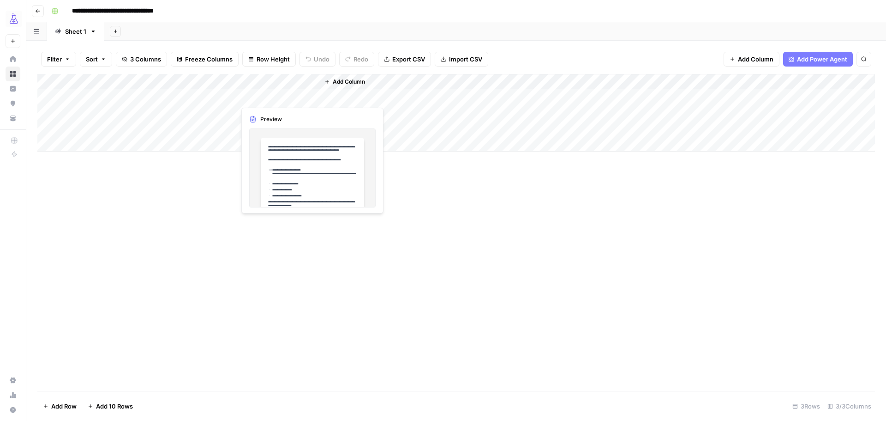
click at [287, 94] on div "Add Column" at bounding box center [456, 113] width 838 height 78
click at [286, 94] on div "Add Column" at bounding box center [456, 113] width 838 height 78
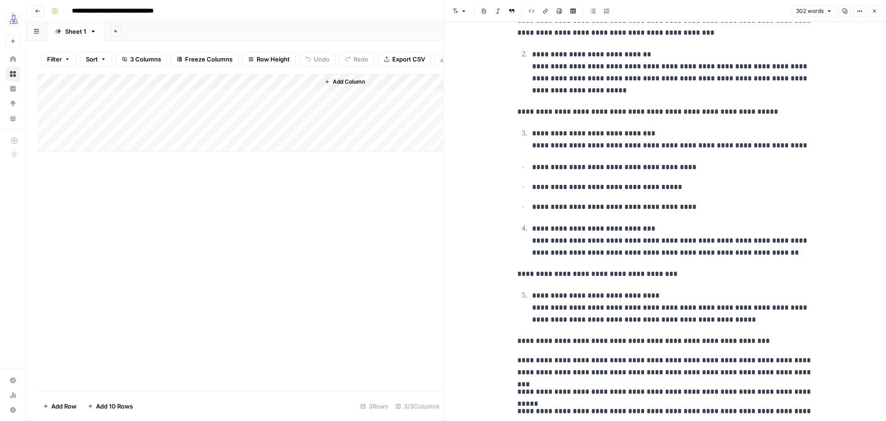
scroll to position [251, 0]
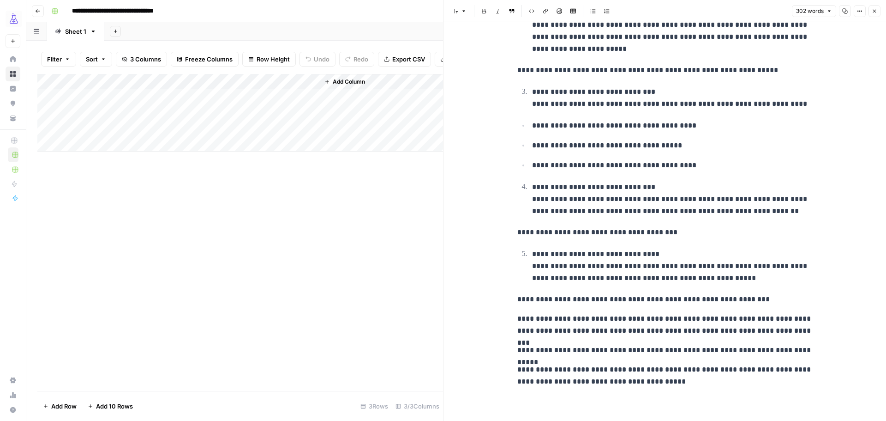
click at [122, 101] on div "Add Column" at bounding box center [240, 113] width 406 height 78
click at [276, 283] on div "Add Column" at bounding box center [240, 232] width 406 height 317
click at [10, 72] on link "Browse" at bounding box center [13, 73] width 15 height 15
